Goal: Find specific page/section: Find specific page/section

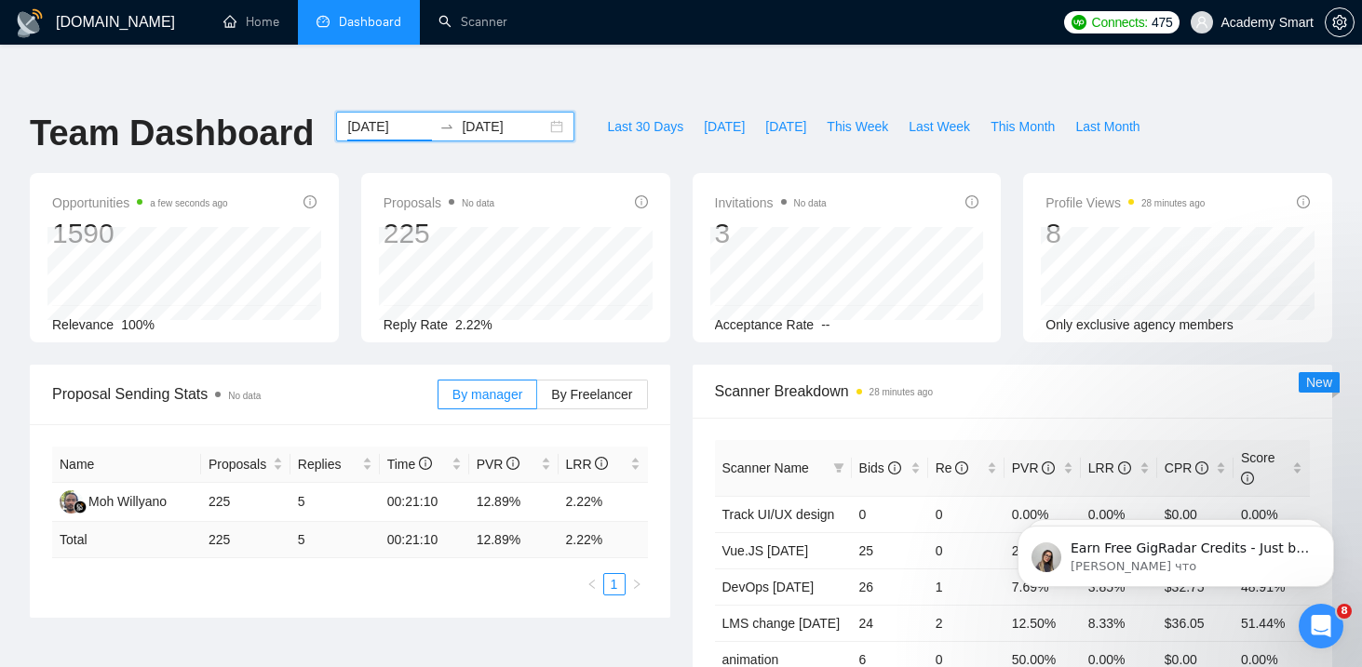
click at [375, 116] on input "2025-07-22" at bounding box center [389, 126] width 85 height 20
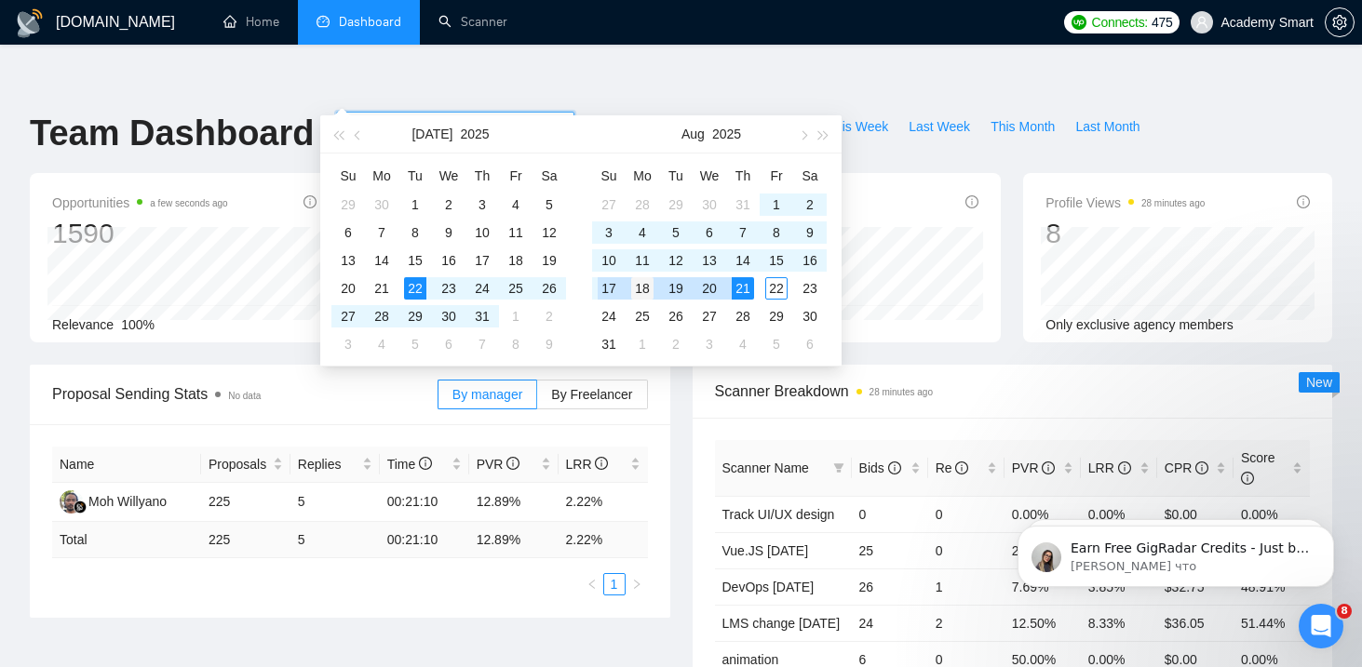
type input "2025-08-18"
click at [647, 287] on div "18" at bounding box center [642, 288] width 22 height 22
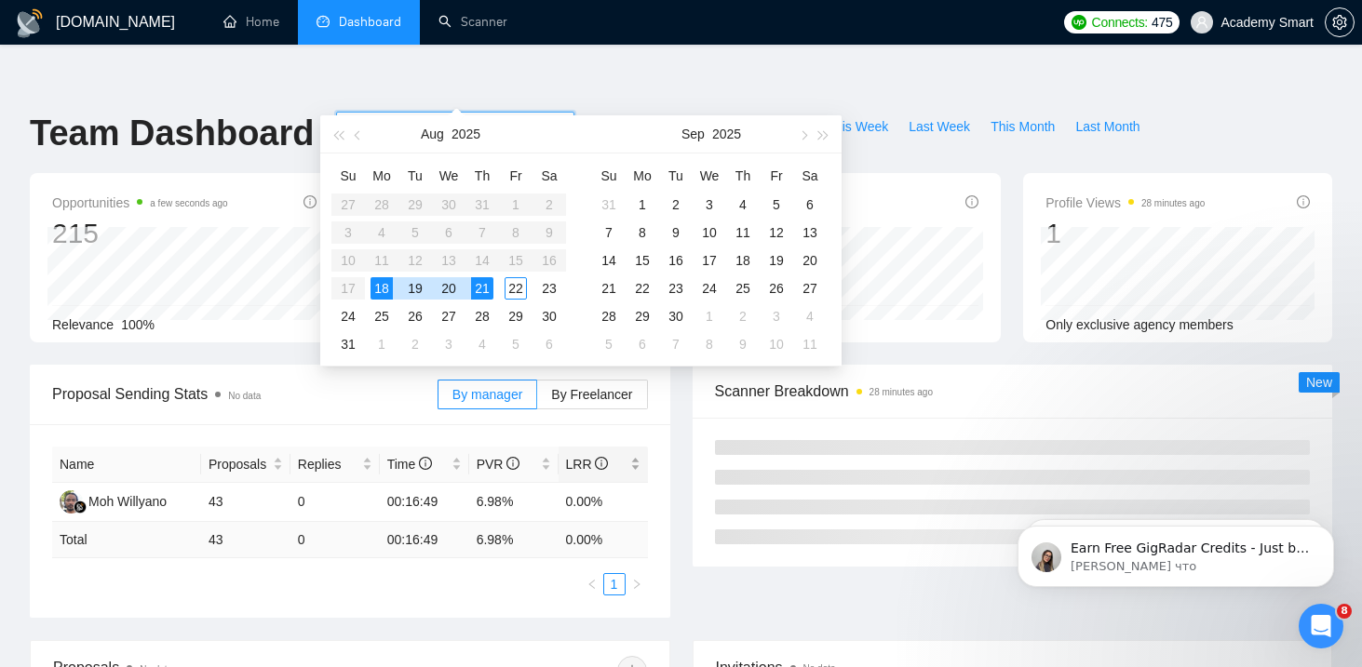
type input "2025-08-21"
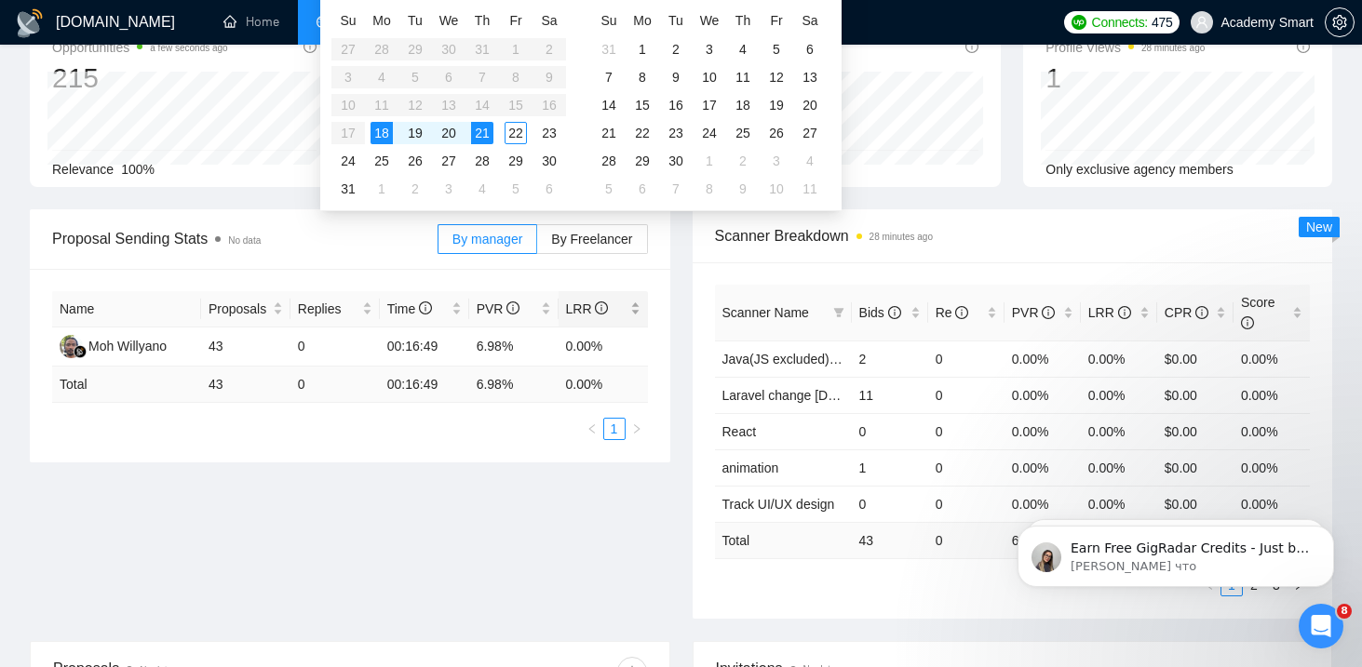
scroll to position [159, 0]
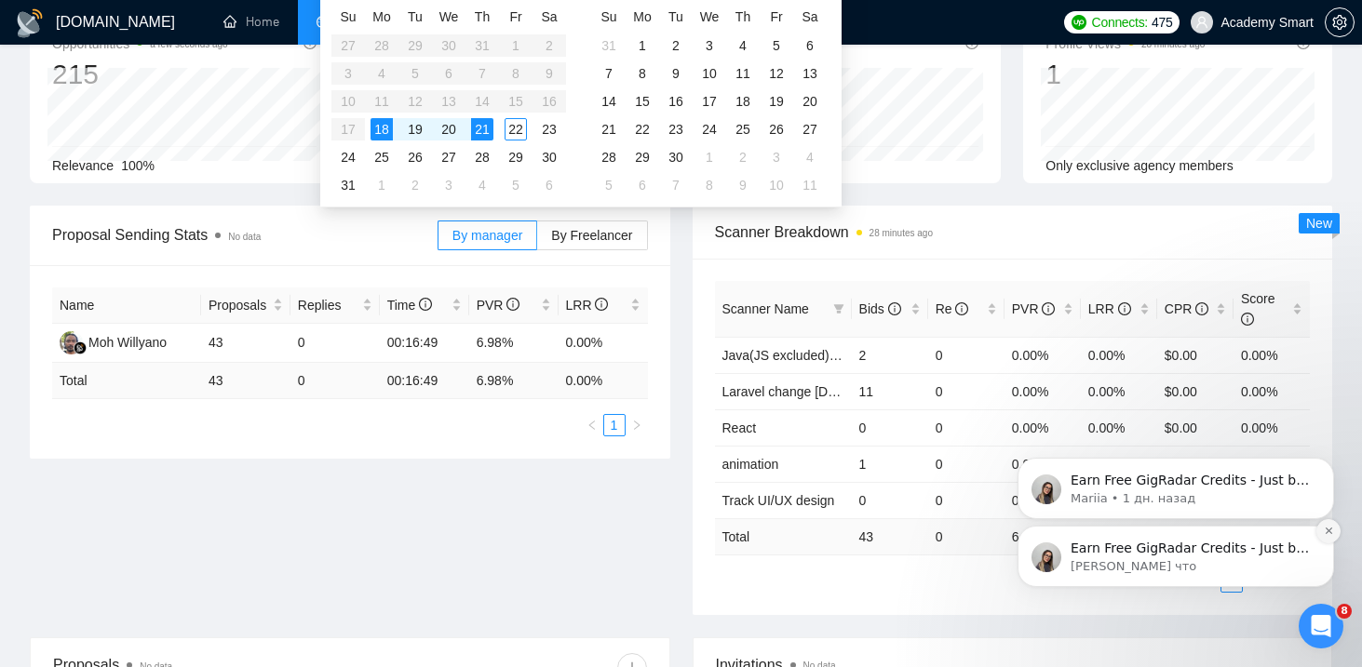
click at [1327, 531] on icon "Dismiss notification" at bounding box center [1328, 531] width 7 height 7
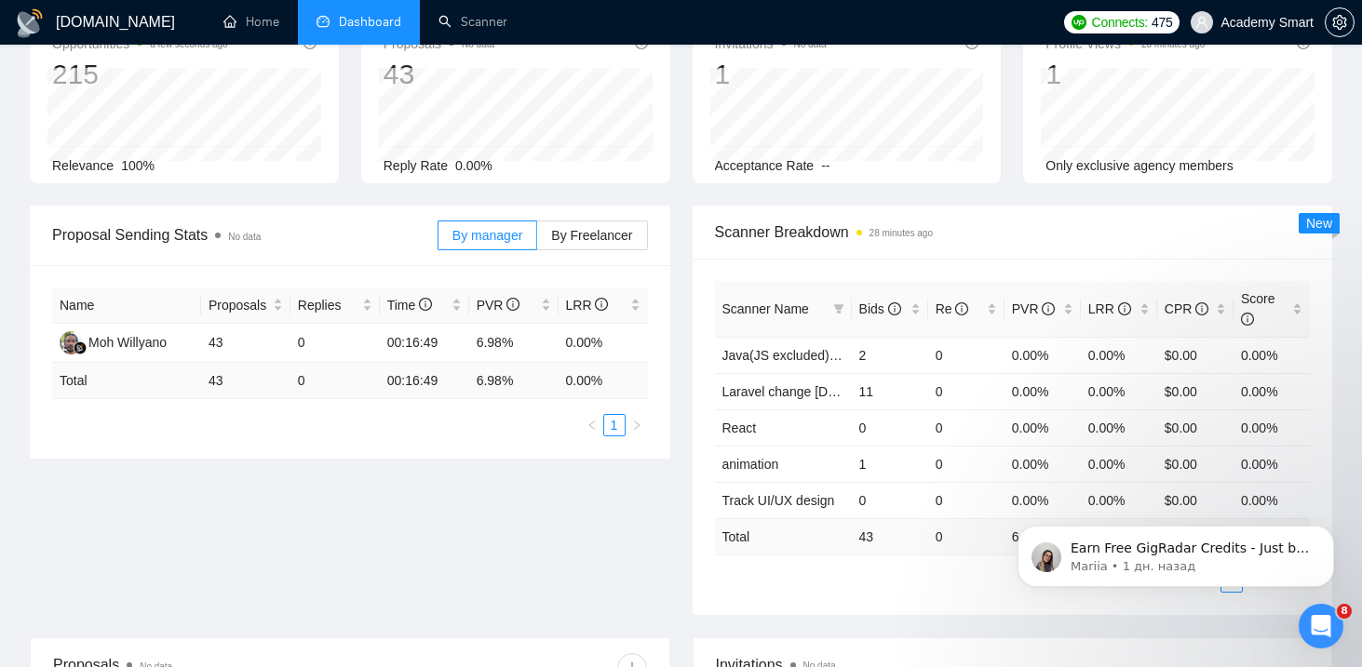
click at [1327, 531] on icon "Dismiss notification" at bounding box center [1329, 532] width 6 height 6
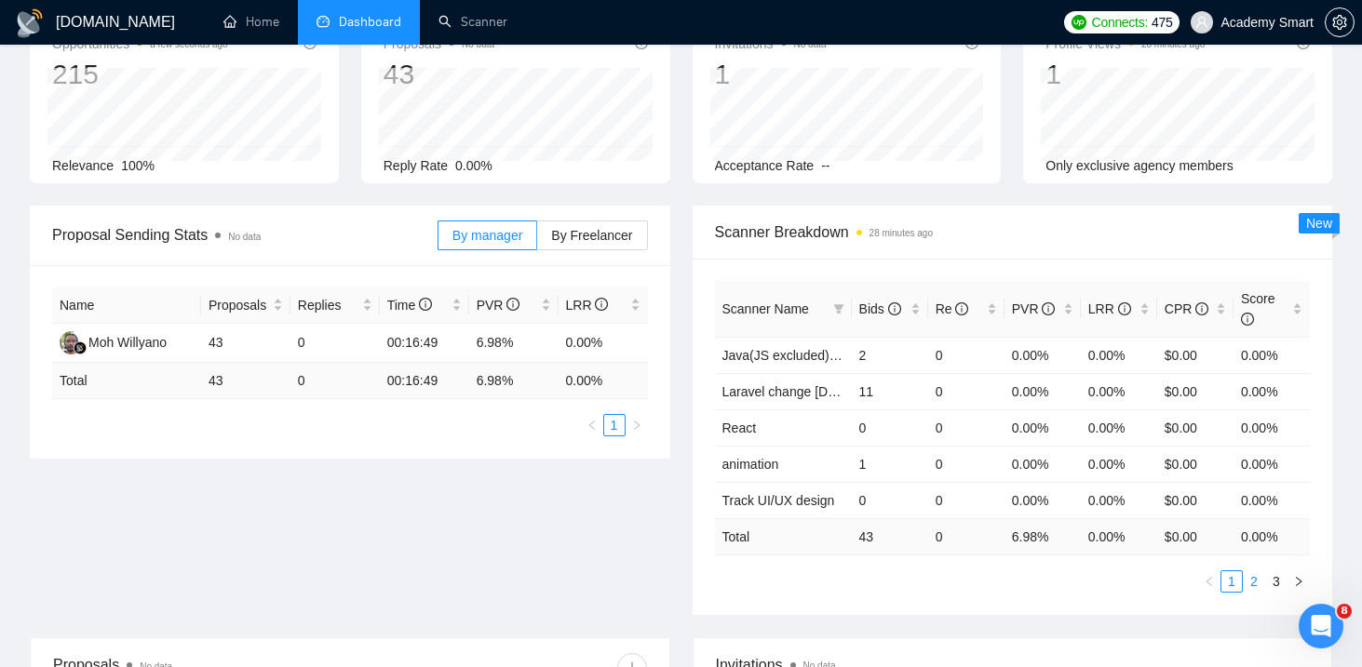
click at [1254, 572] on link "2" at bounding box center [1254, 582] width 20 height 20
click at [1275, 572] on link "3" at bounding box center [1276, 582] width 20 height 20
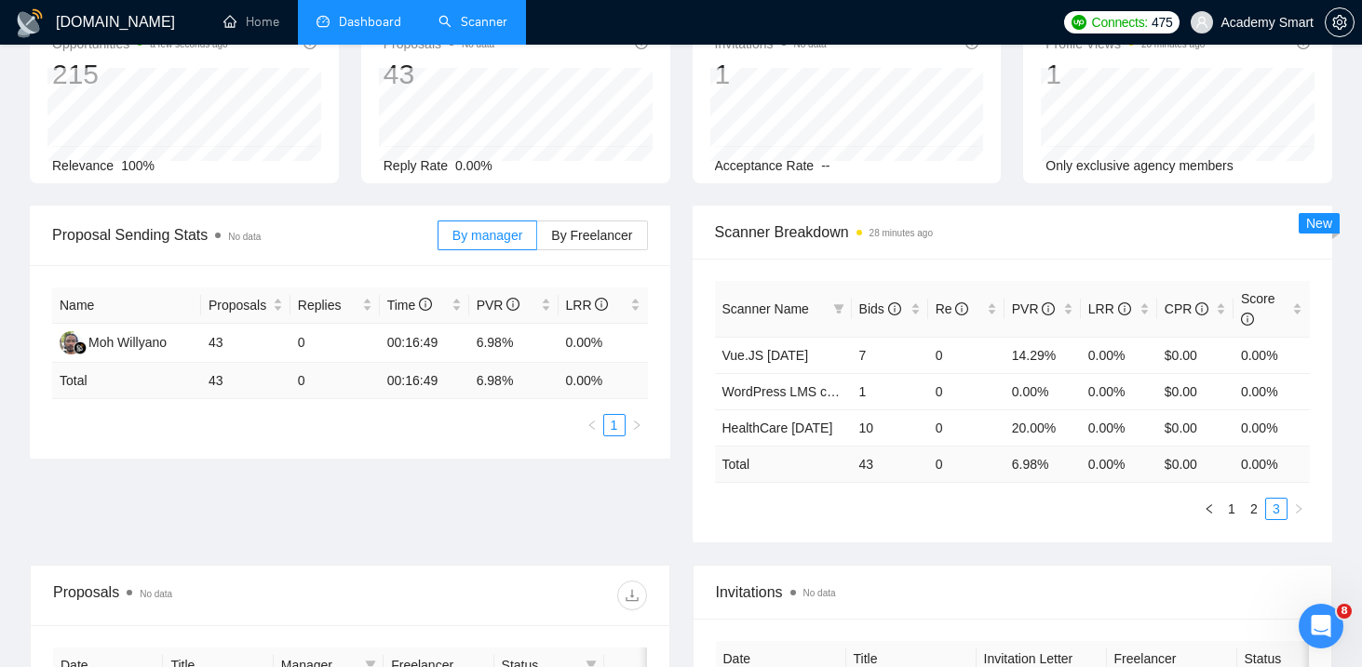
click at [476, 30] on link "Scanner" at bounding box center [472, 22] width 69 height 16
